Goal: Share content: Share content

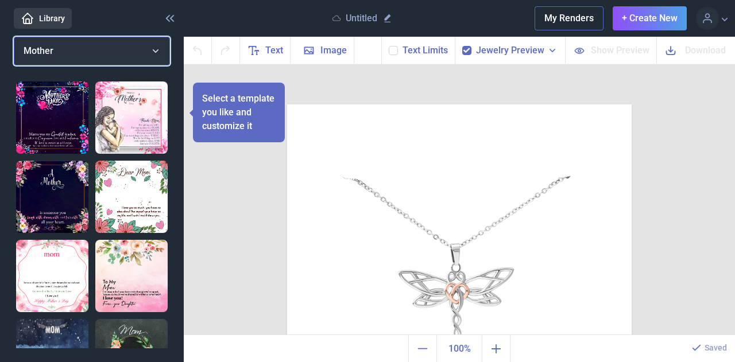
click at [152, 48] on button "Mother" at bounding box center [92, 51] width 156 height 29
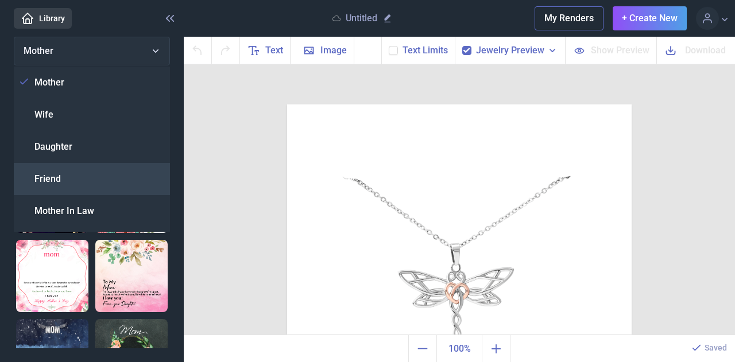
click at [75, 175] on div "Friend" at bounding box center [92, 179] width 156 height 32
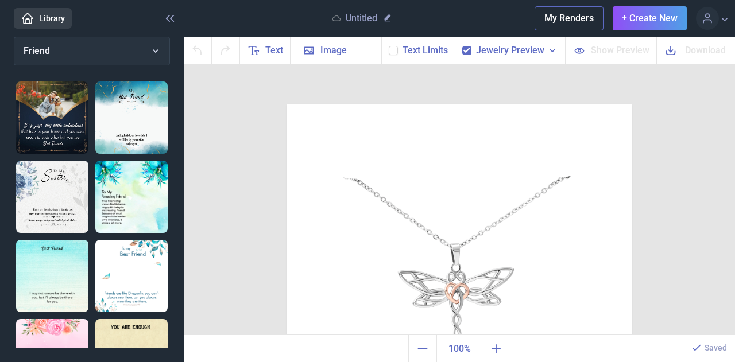
click at [55, 175] on img at bounding box center [52, 197] width 72 height 72
checkbox input "false"
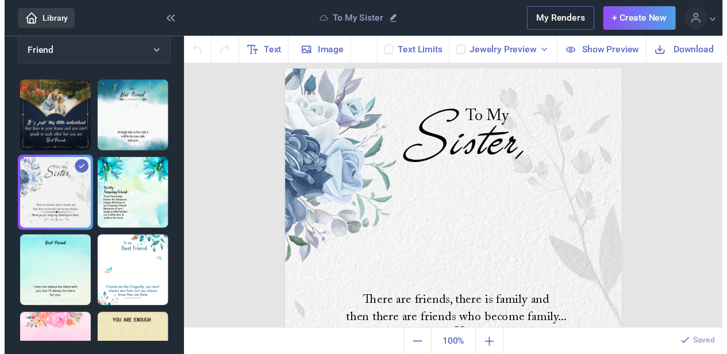
scroll to position [113, 0]
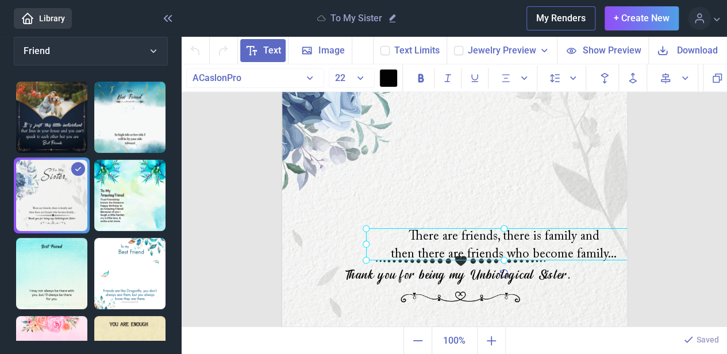
drag, startPoint x: 367, startPoint y: 225, endPoint x: 408, endPoint y: 226, distance: 40.8
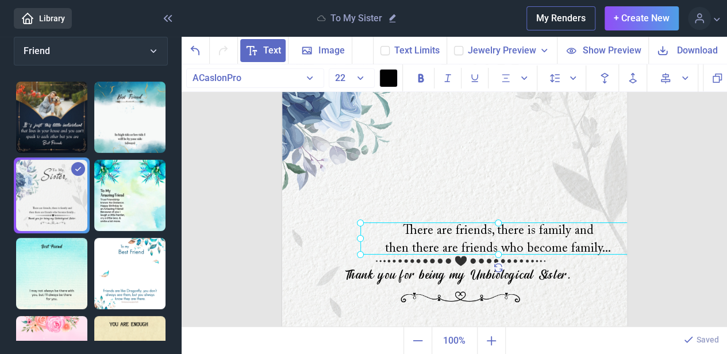
click at [389, 218] on img at bounding box center [454, 164] width 345 height 345
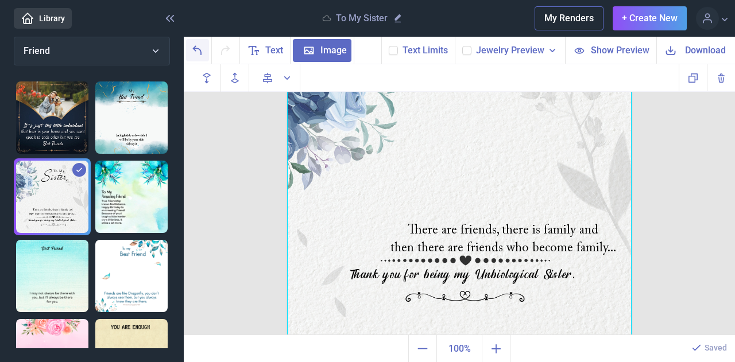
click at [202, 49] on icon "Undo" at bounding box center [198, 51] width 14 height 14
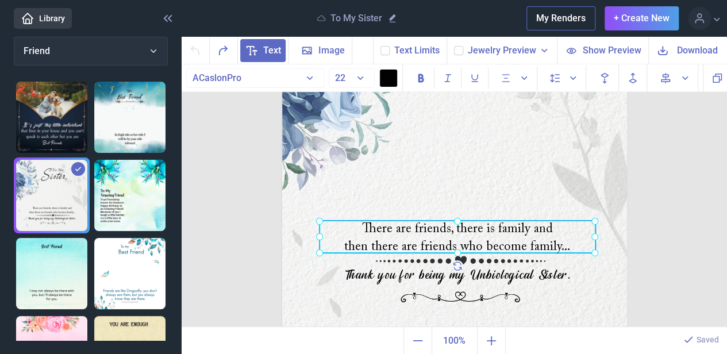
click at [421, 239] on div at bounding box center [457, 237] width 276 height 32
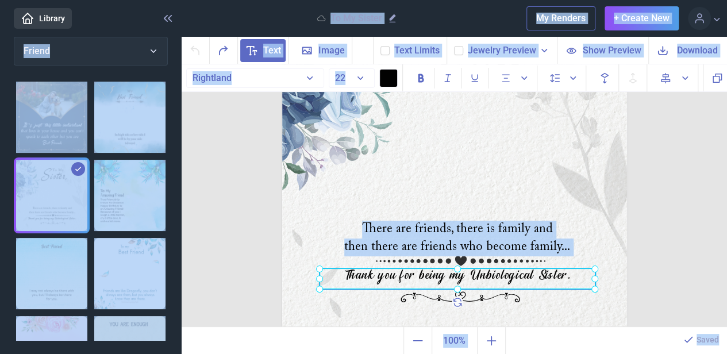
click at [393, 279] on div at bounding box center [457, 278] width 276 height 21
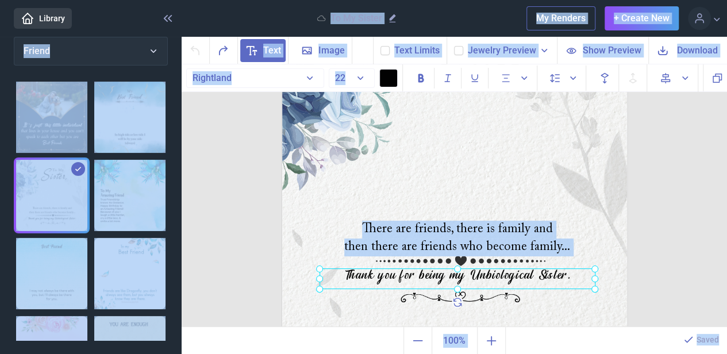
click at [354, 274] on div at bounding box center [457, 278] width 276 height 21
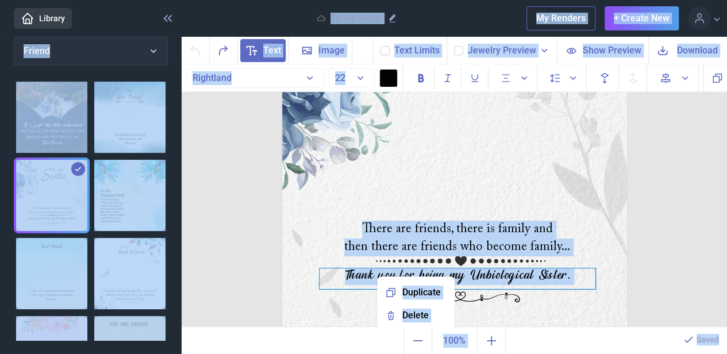
click at [370, 273] on div "Thank you for being my Unbiological Sister." at bounding box center [457, 278] width 276 height 21
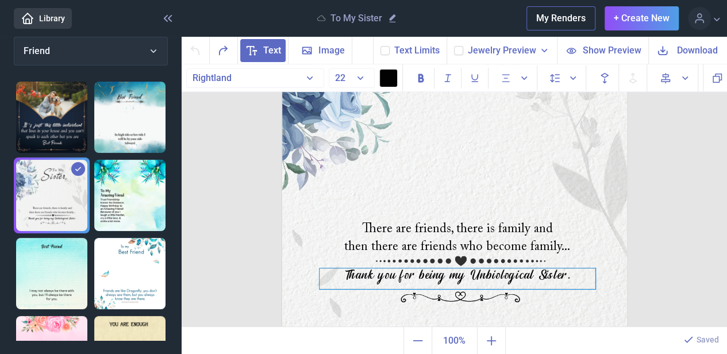
click at [366, 275] on div "Thank you for being my Unbiological Sister." at bounding box center [457, 278] width 276 height 21
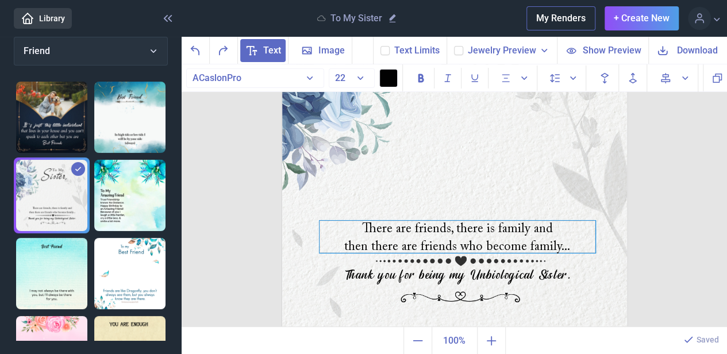
click at [422, 242] on div "There are friends, there is family and then there are friends who become family…" at bounding box center [457, 237] width 276 height 32
click at [416, 227] on div "There are friends, there is family and then there are friends who become family…" at bounding box center [457, 237] width 276 height 32
click at [403, 236] on div "There are friends, there is family and then there are friends who become family…" at bounding box center [457, 237] width 276 height 32
click at [416, 235] on div "There are friends, there is family and then there are friends who become family…" at bounding box center [457, 237] width 276 height 32
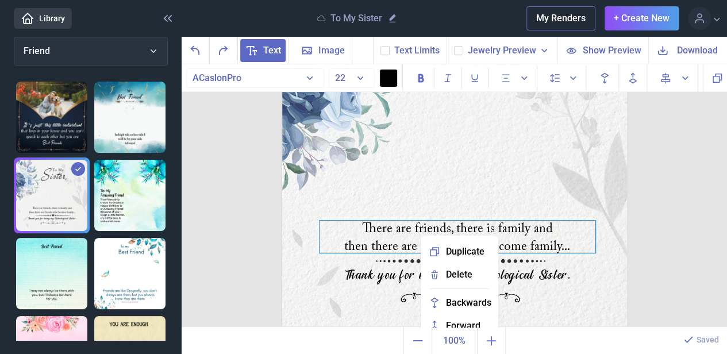
click at [410, 241] on div "There are friends, there is family and then there are friends who become family…" at bounding box center [457, 237] width 276 height 32
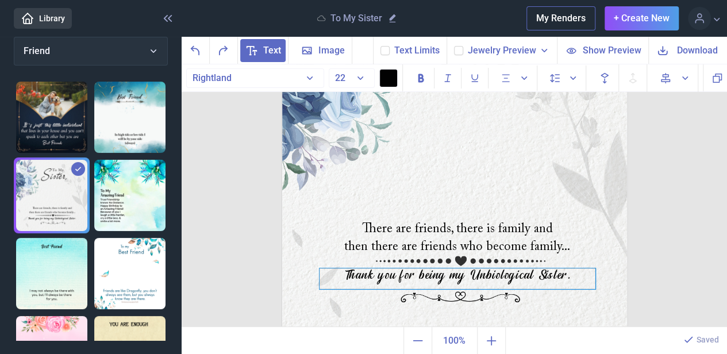
click at [419, 275] on div "Thank you for being my Unbiological Sister." at bounding box center [457, 278] width 276 height 21
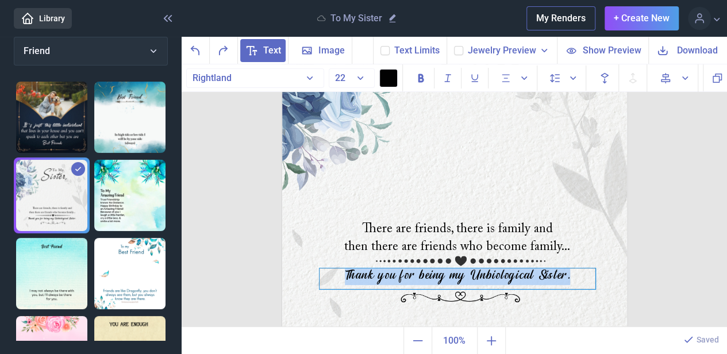
copy div "Thank you for being my Unbiological Sister."
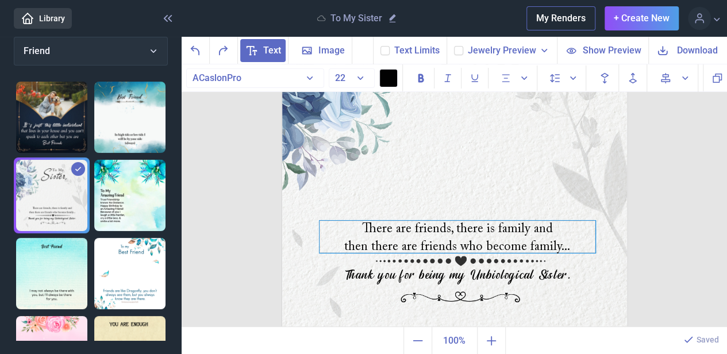
click at [398, 232] on div "There are friends, there is family and then there are friends who become family…" at bounding box center [457, 237] width 276 height 32
copy div "There are friends, there is family and then there are friends who become family…"
